Goal: Task Accomplishment & Management: Use online tool/utility

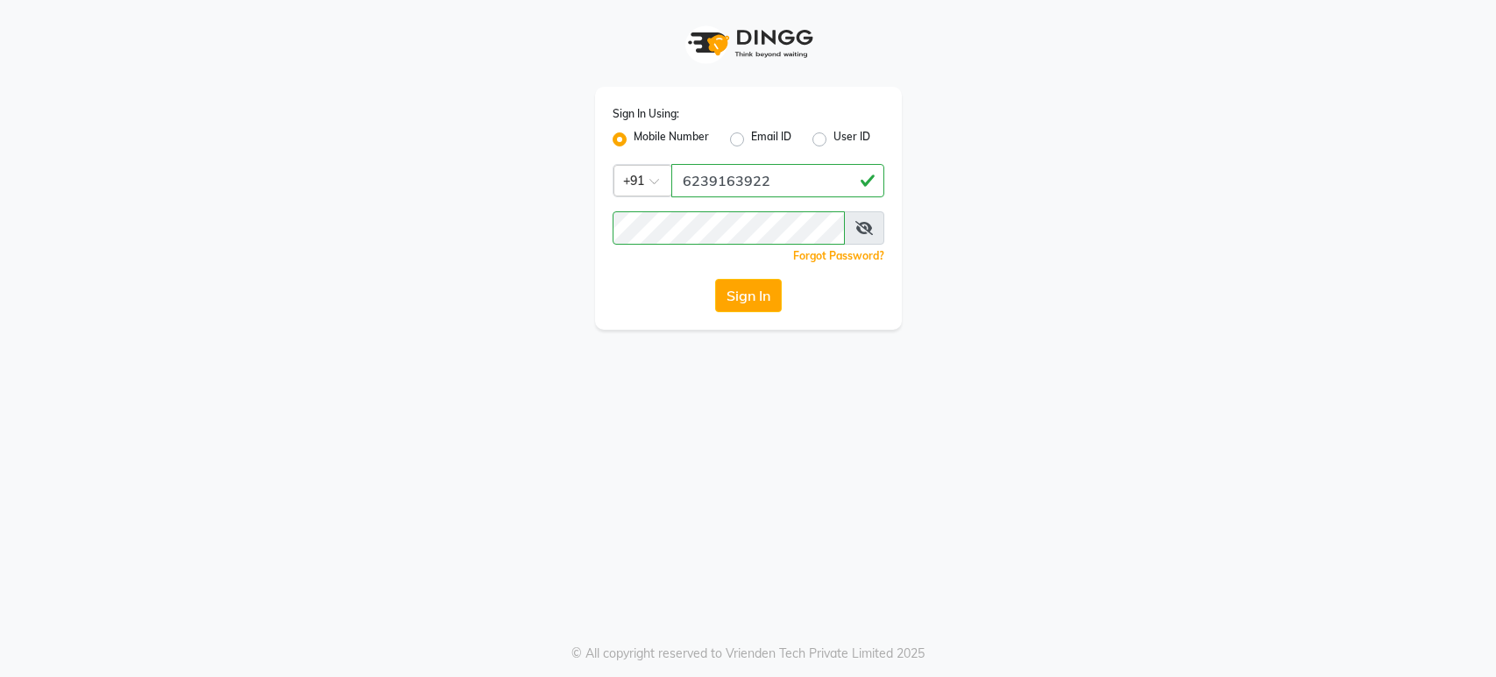
click at [750, 182] on input "6239163922" at bounding box center [777, 180] width 213 height 33
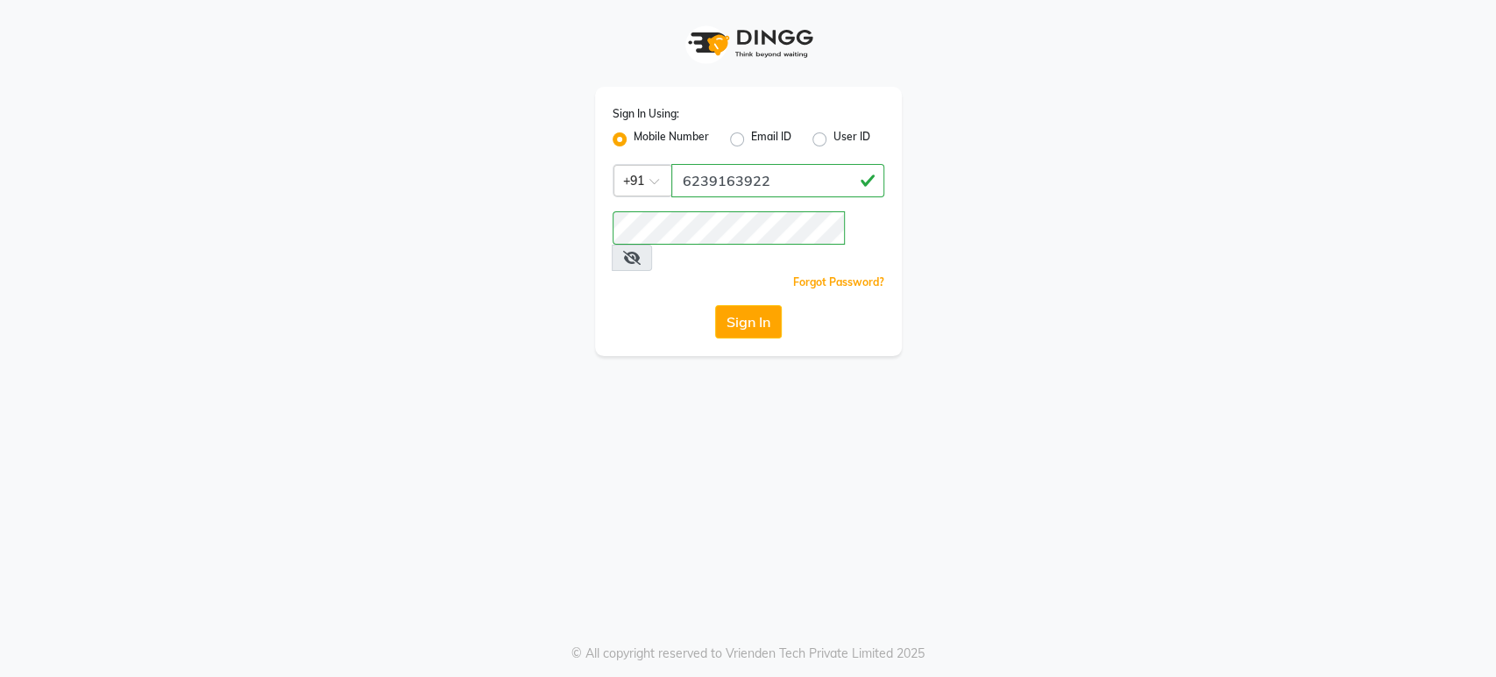
click at [715, 305] on button "Sign In" at bounding box center [748, 321] width 67 height 33
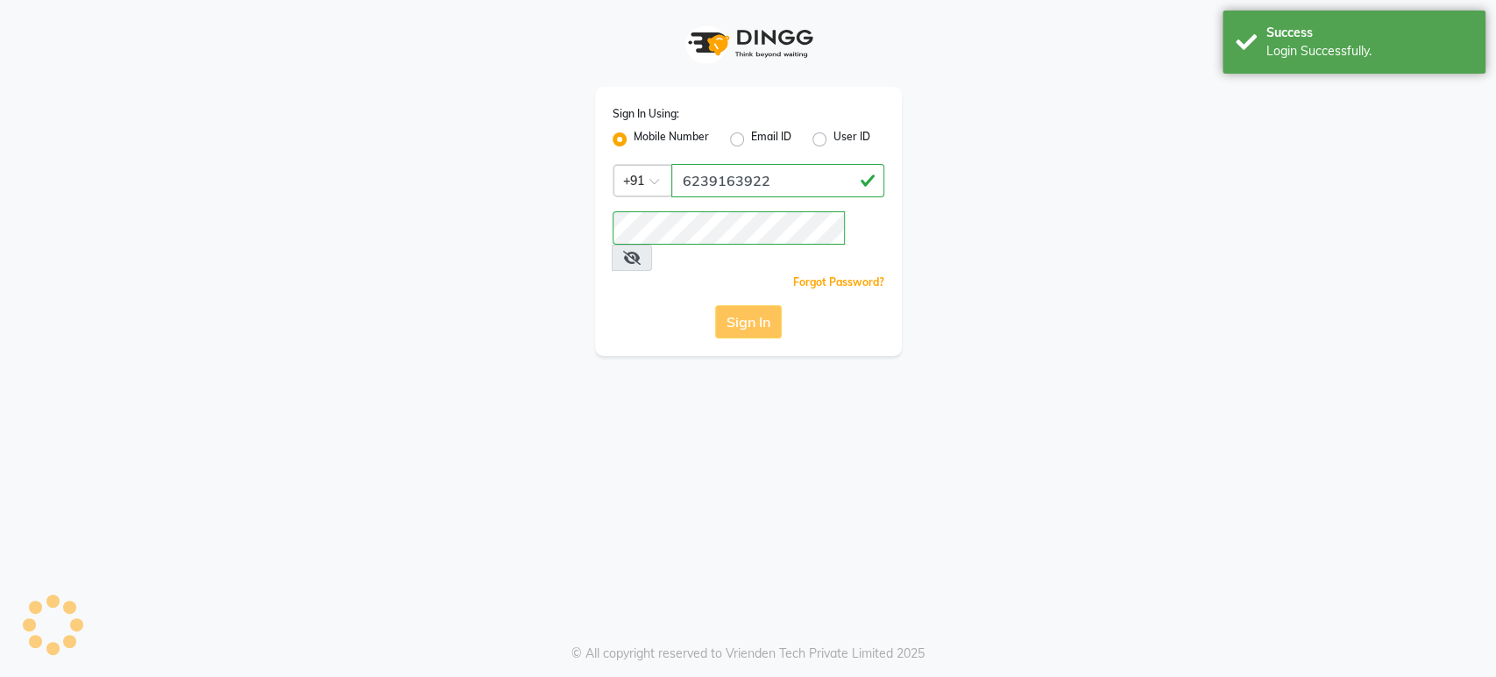
click at [763, 305] on div "Sign In" at bounding box center [749, 321] width 272 height 33
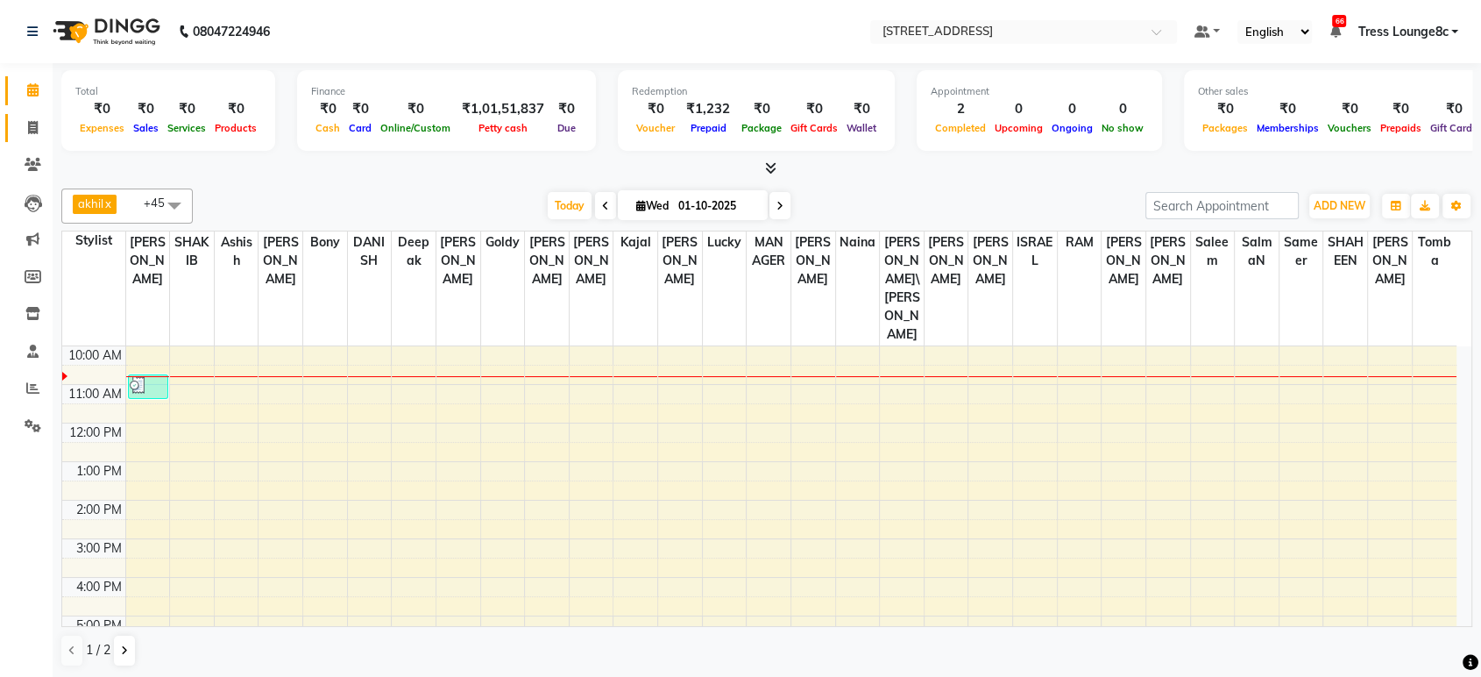
click at [35, 117] on link "Invoice" at bounding box center [26, 128] width 42 height 29
click at [28, 132] on icon at bounding box center [33, 127] width 10 height 13
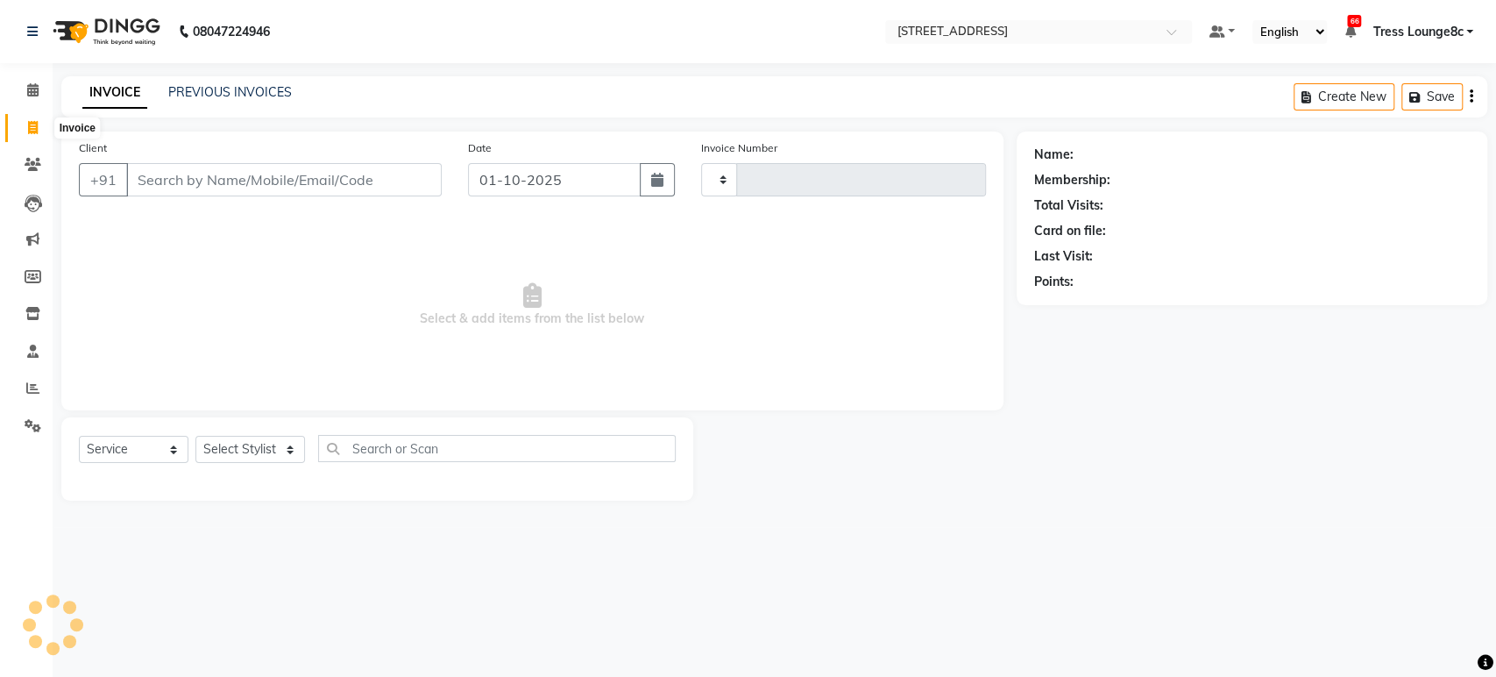
click at [22, 130] on span at bounding box center [33, 128] width 31 height 20
select select "service"
type input "2803"
click at [221, 106] on div "INVOICE PREVIOUS INVOICES Create New Save" at bounding box center [774, 96] width 1426 height 41
select select "5703"
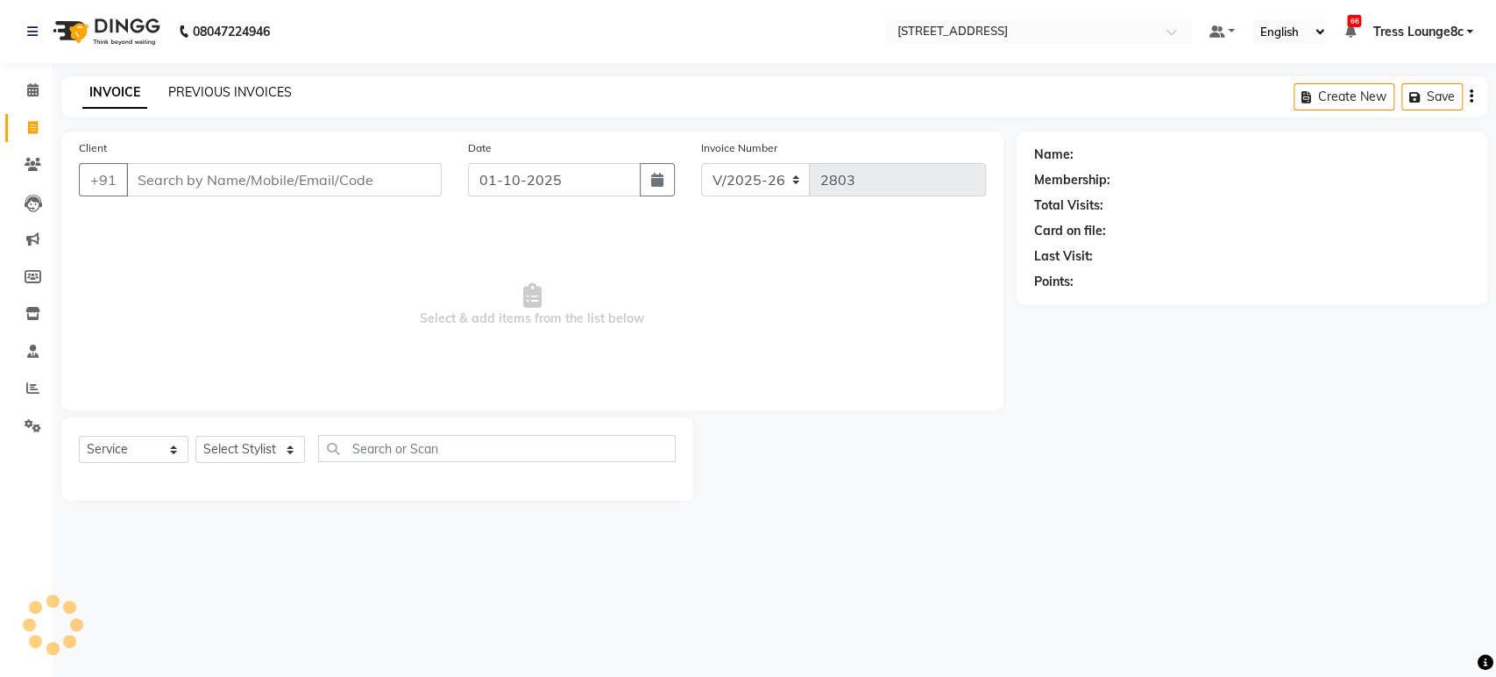
click at [224, 97] on link "PREVIOUS INVOICES" at bounding box center [230, 92] width 124 height 16
